Goal: Navigation & Orientation: Find specific page/section

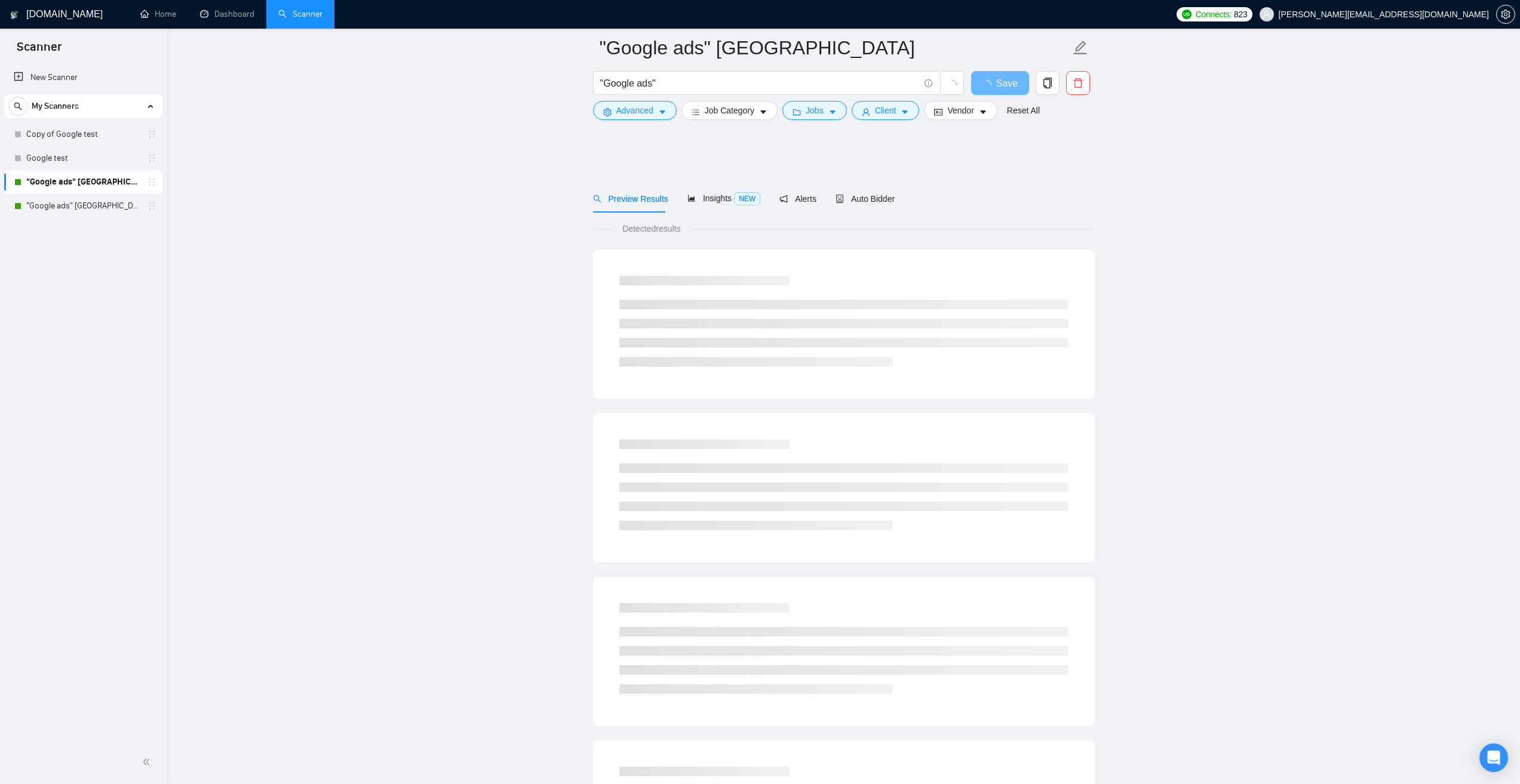
scroll to position [298, 0]
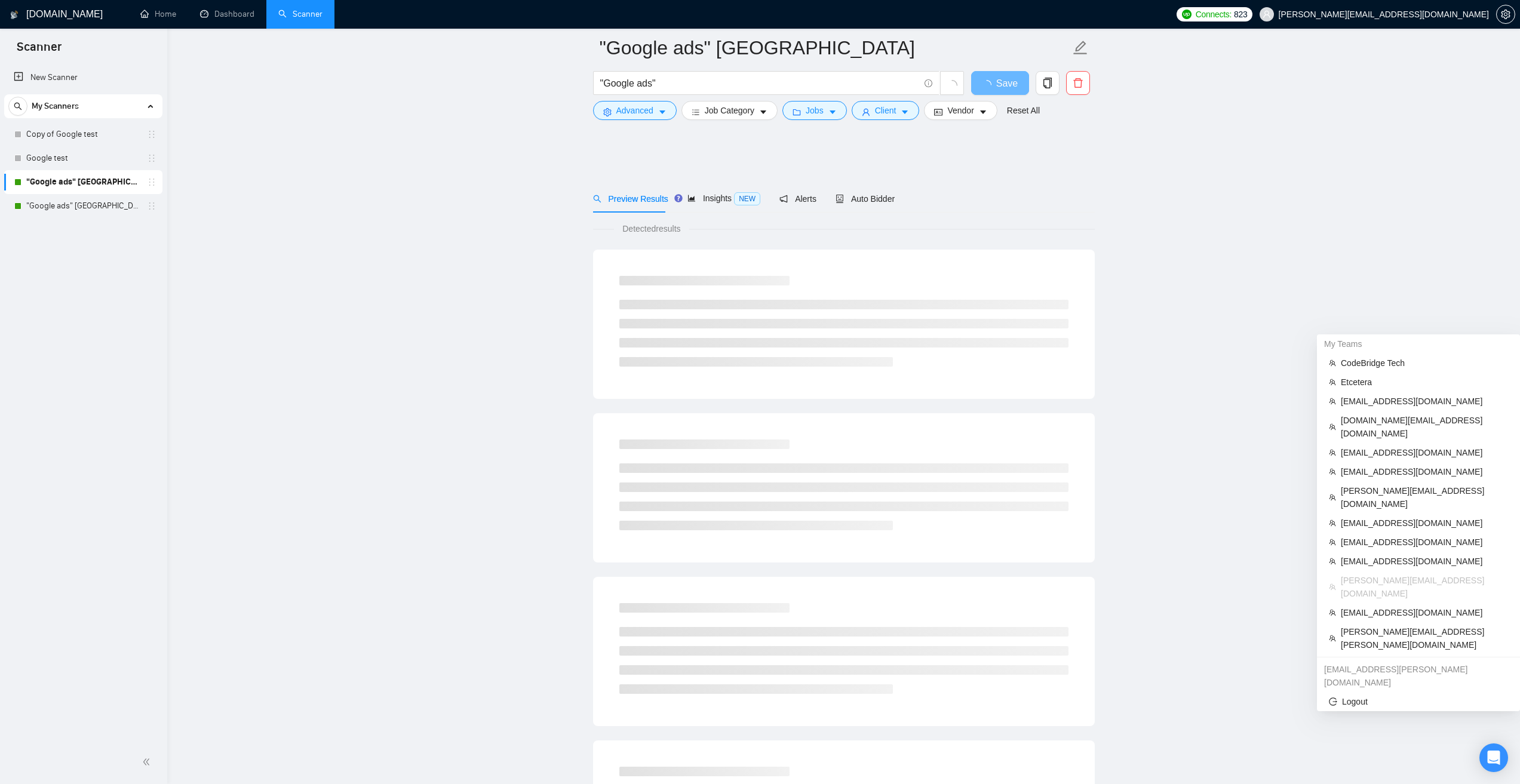
scroll to position [298, 0]
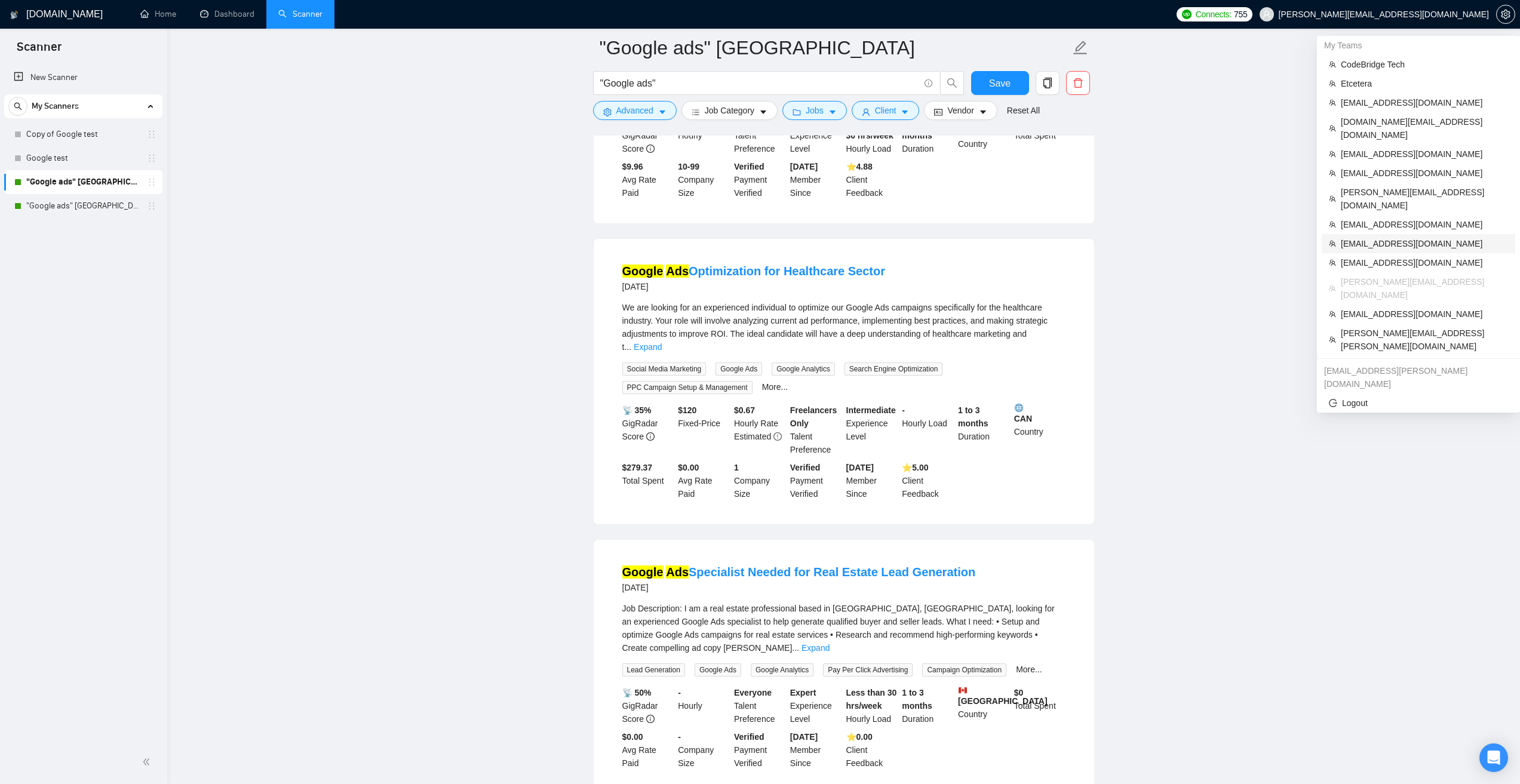
click at [1383, 237] on span "[EMAIL_ADDRESS][DOMAIN_NAME]" at bounding box center [1424, 244] width 168 height 13
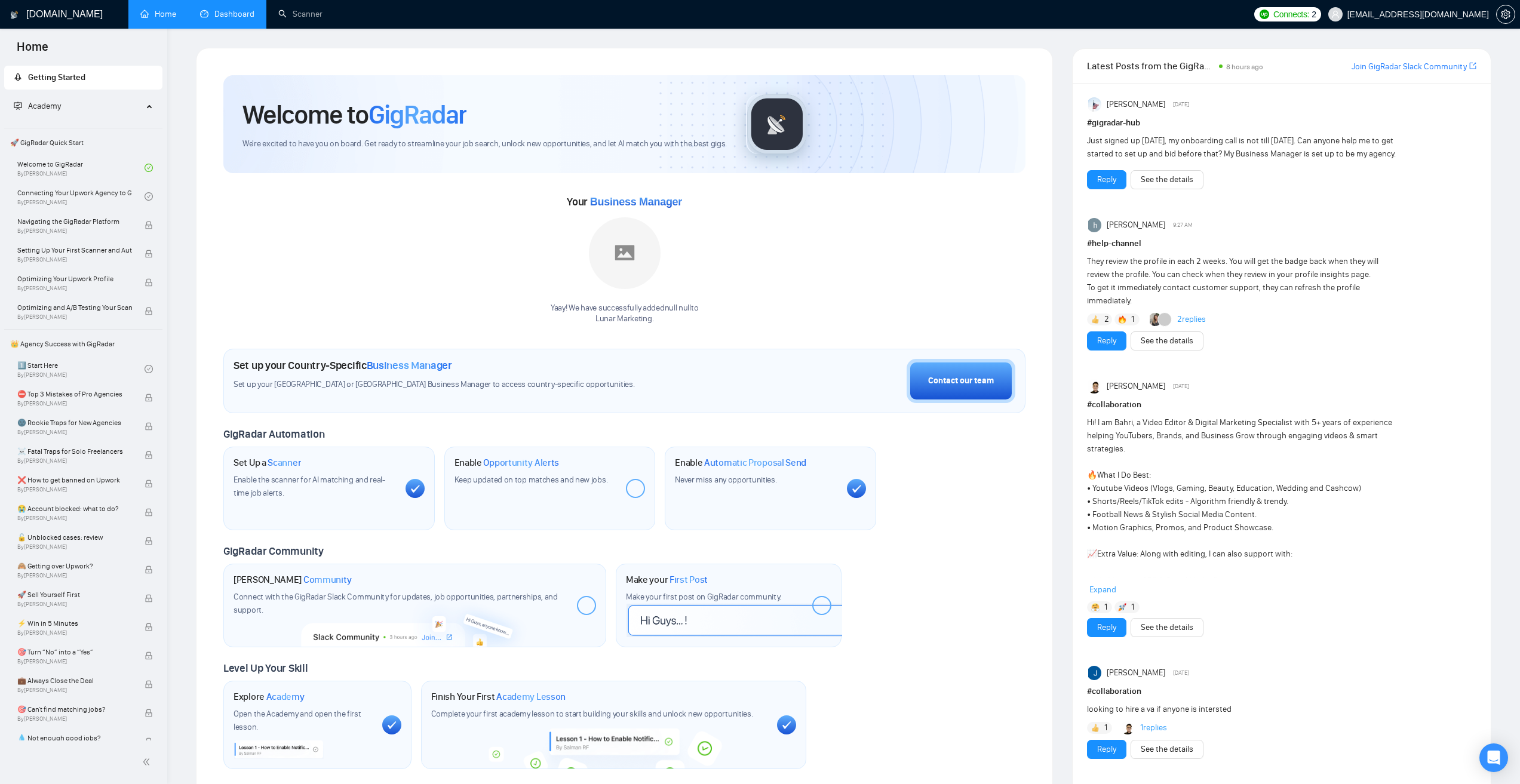
click at [247, 15] on link "Dashboard" at bounding box center [228, 14] width 54 height 10
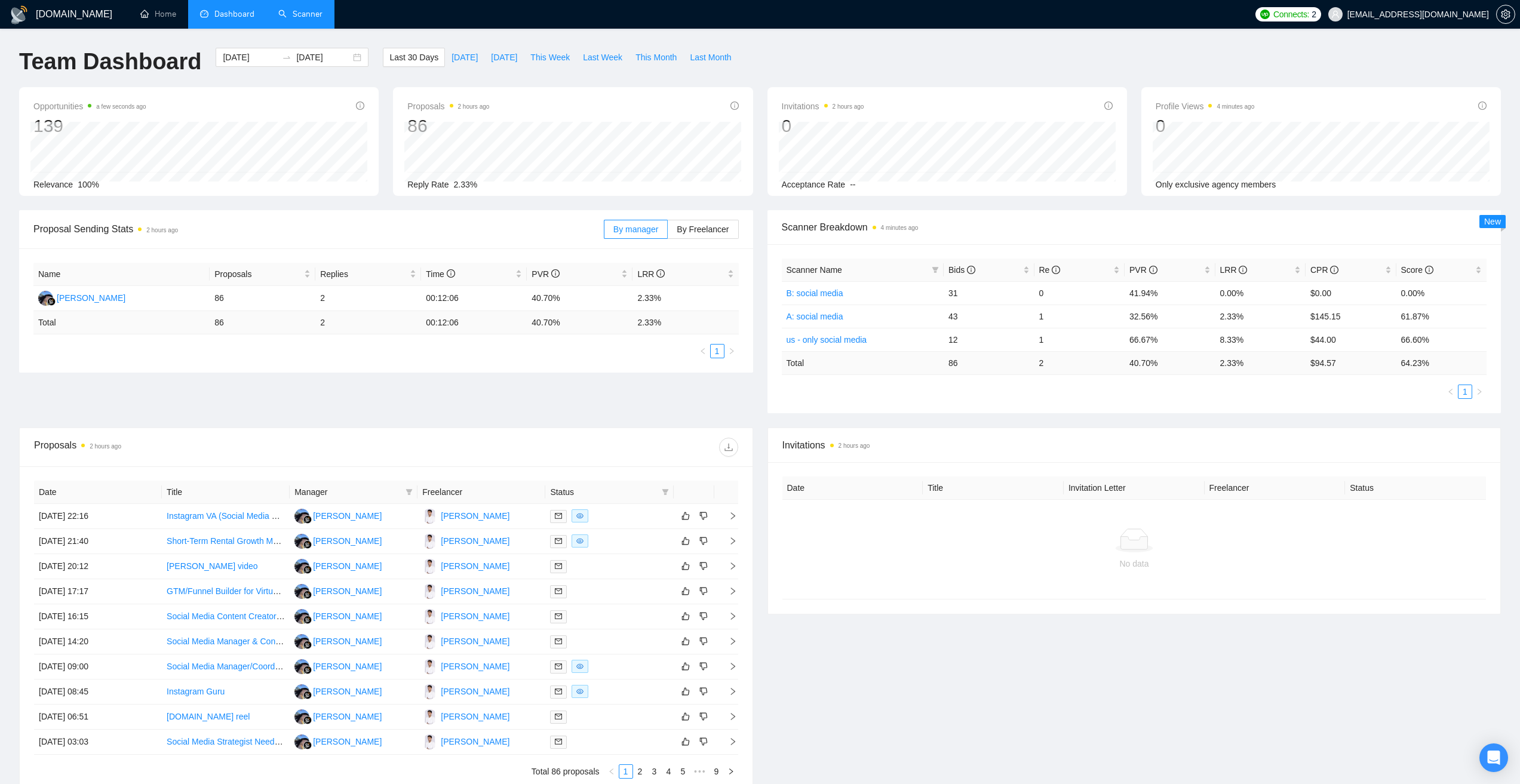
click at [300, 9] on link "Scanner" at bounding box center [300, 14] width 44 height 10
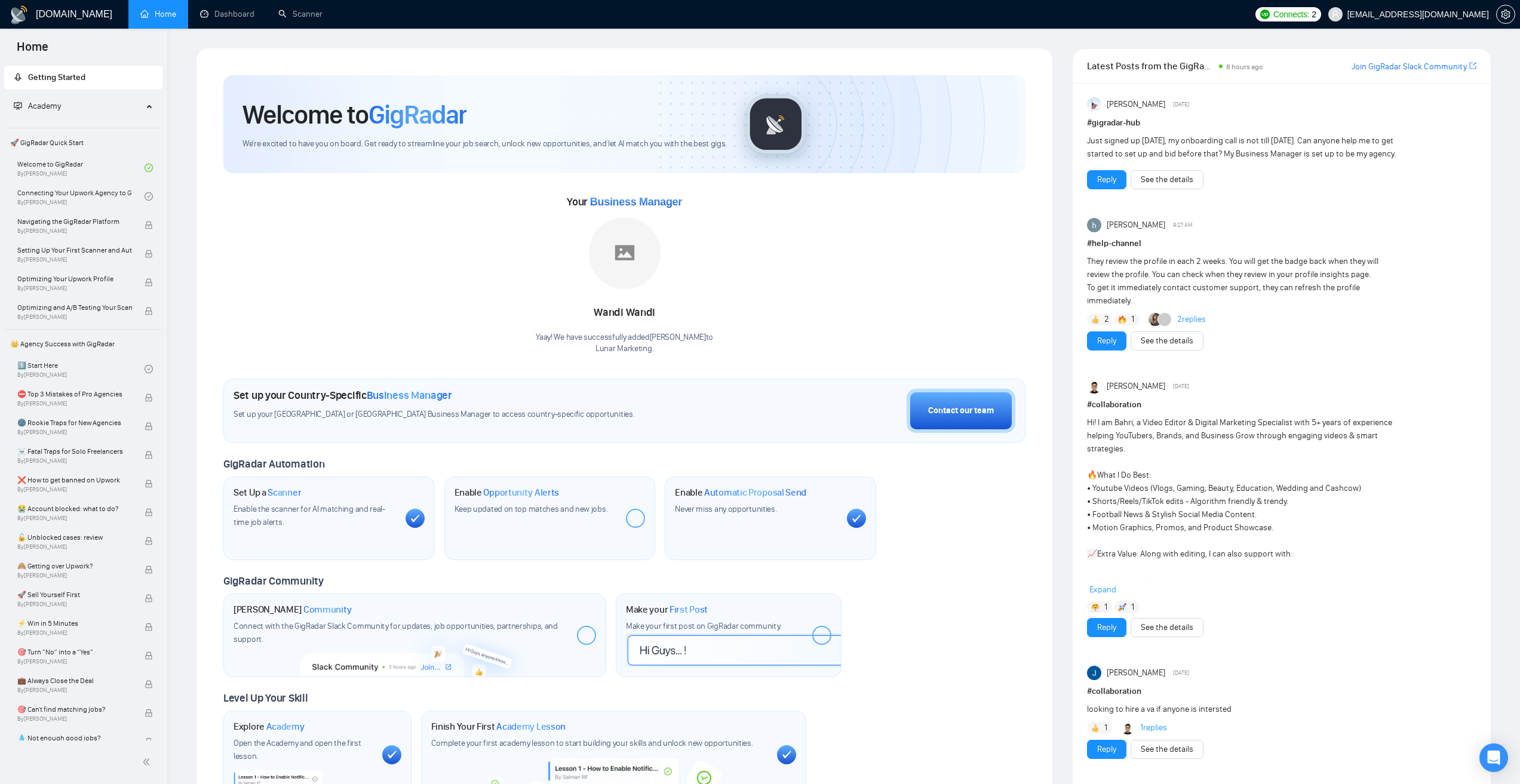
click at [1402, 15] on span "[EMAIL_ADDRESS][DOMAIN_NAME]" at bounding box center [1418, 15] width 141 height 0
click at [1509, 10] on icon "setting" at bounding box center [1505, 15] width 10 height 10
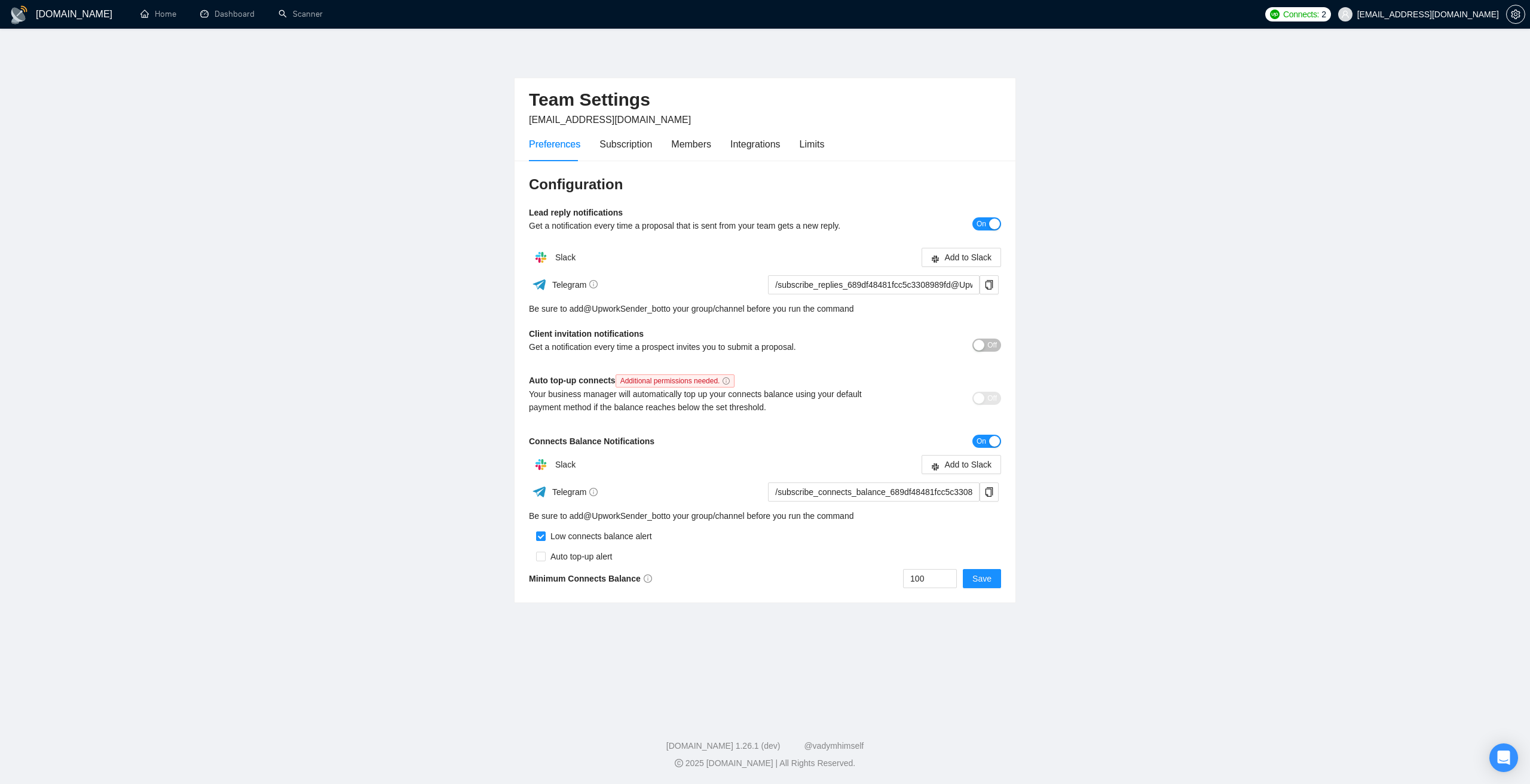
click at [52, 12] on h1 "[DOMAIN_NAME]" at bounding box center [74, 15] width 76 height 29
